Goal: Information Seeking & Learning: Learn about a topic

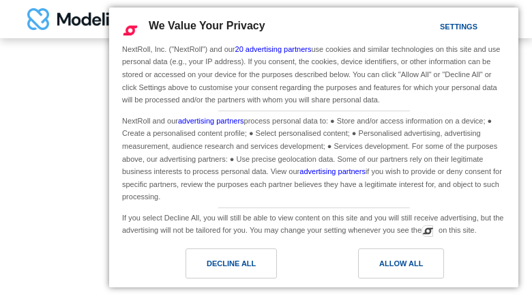
type input "**********"
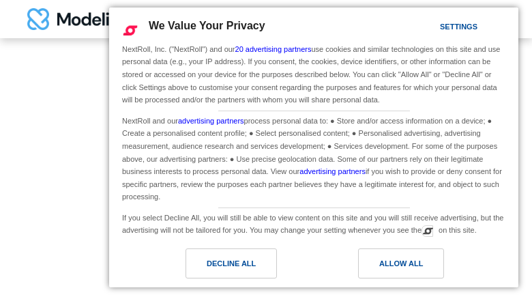
type input "*********"
type input "**********"
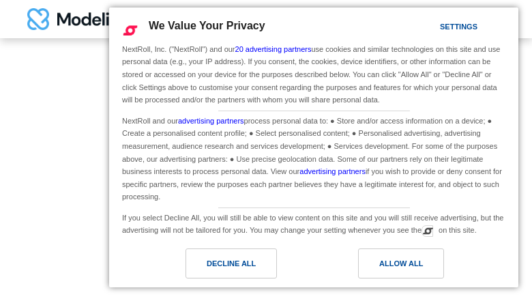
type input "**********"
